Goal: Find specific page/section: Find specific page/section

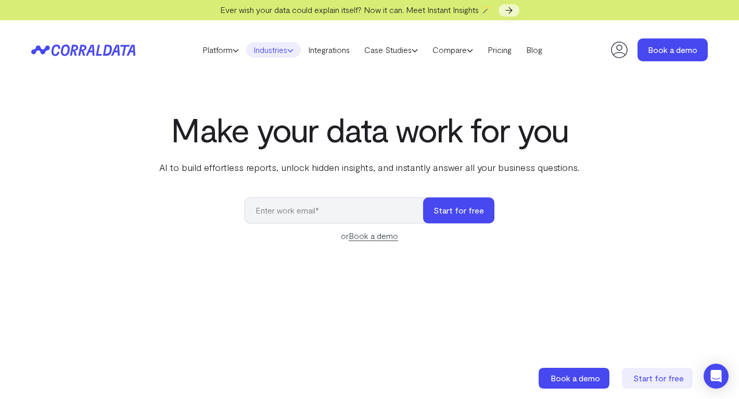
click at [268, 49] on link "Industries" at bounding box center [273, 50] width 55 height 16
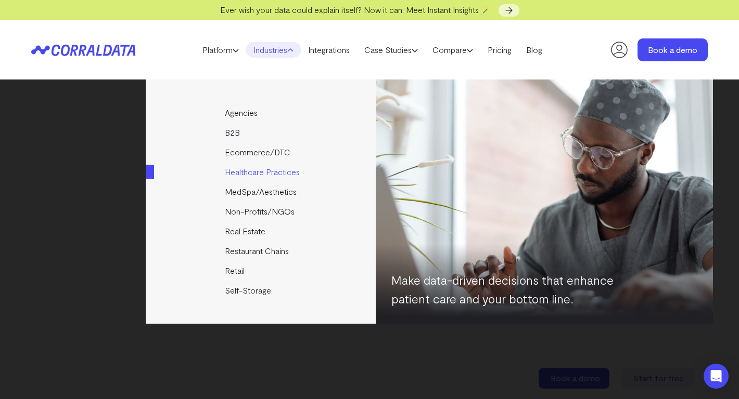
click at [257, 173] on link "Healthcare Practices" at bounding box center [261, 172] width 231 height 20
